Goal: Navigation & Orientation: Find specific page/section

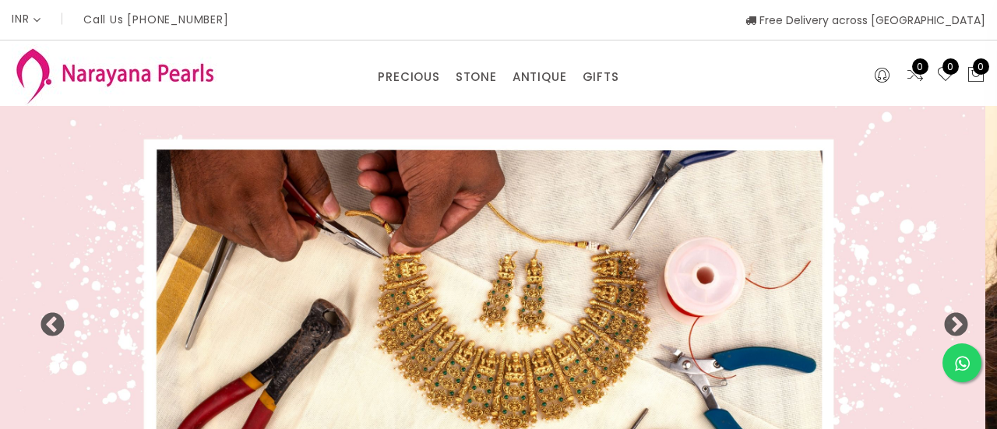
select select "INR"
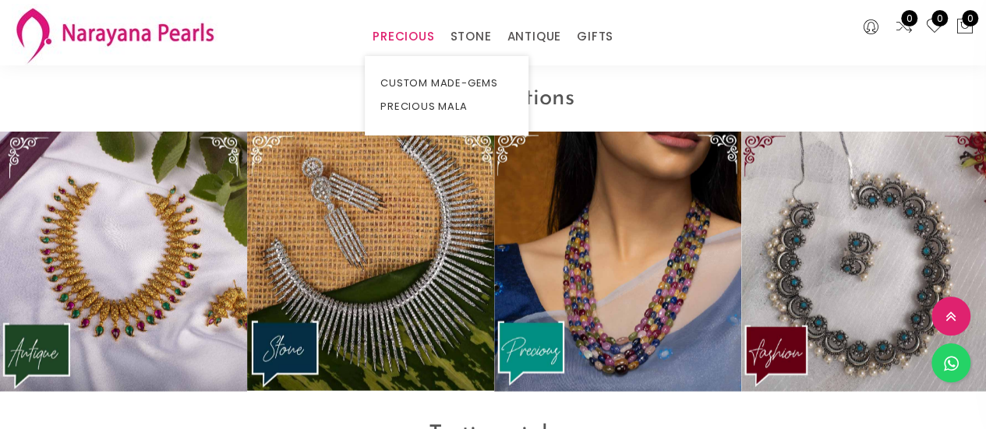
scroll to position [1819, 0]
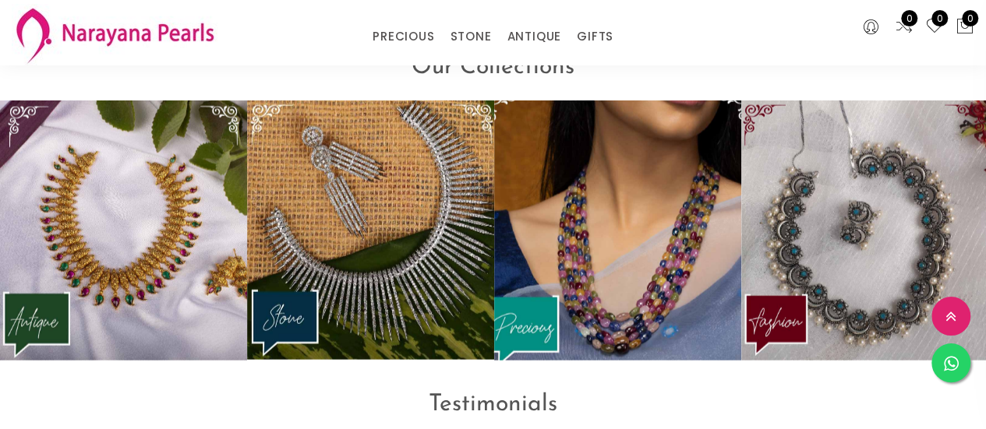
click at [592, 261] on img at bounding box center [618, 231] width 272 height 286
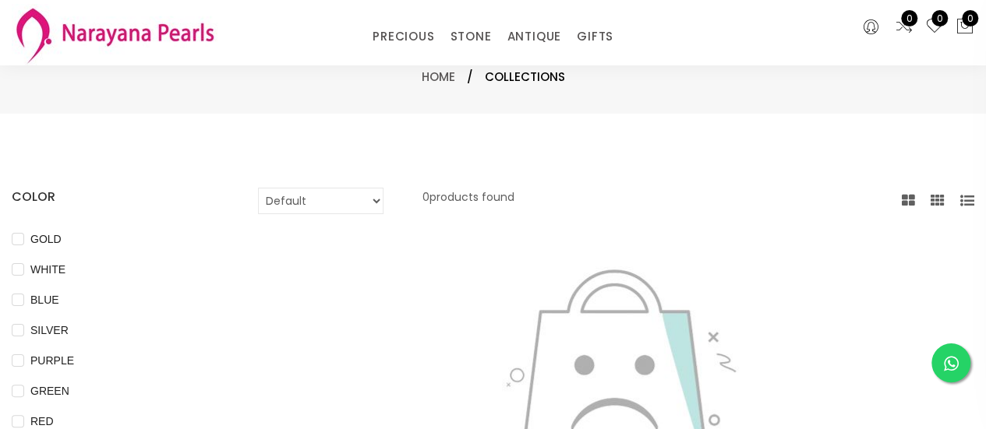
scroll to position [376, 0]
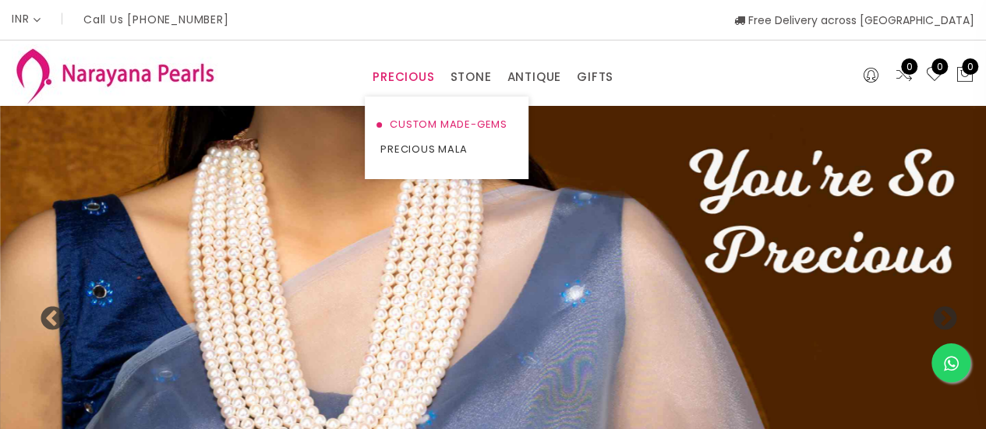
click at [411, 121] on link "CUSTOM MADE-GEMS" at bounding box center [446, 124] width 132 height 25
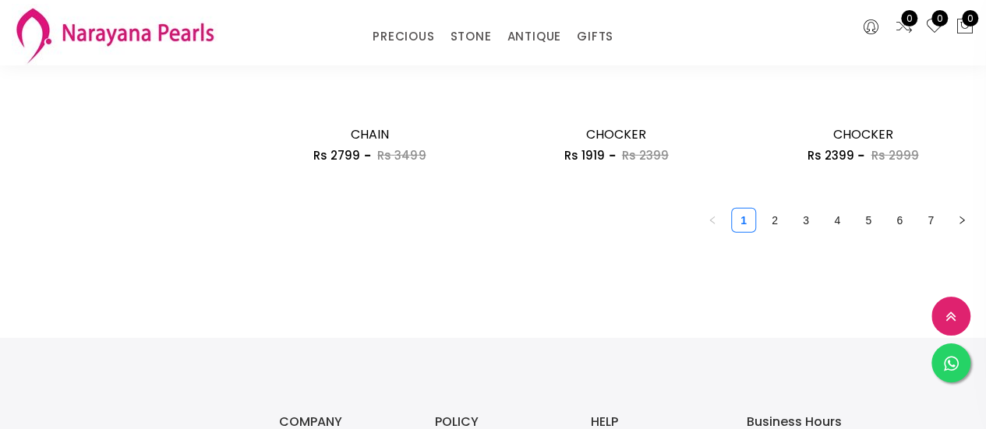
scroll to position [2405, 0]
